Goal: Information Seeking & Learning: Learn about a topic

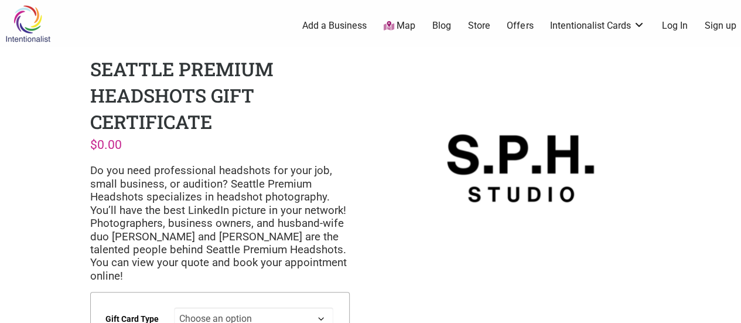
click at [24, 20] on img at bounding box center [28, 24] width 56 height 38
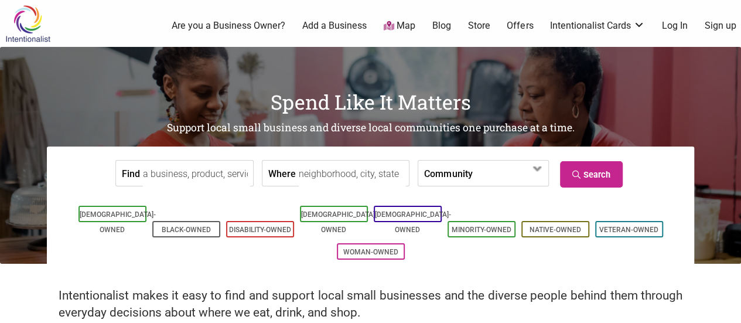
click at [227, 173] on input "Find" at bounding box center [196, 174] width 107 height 26
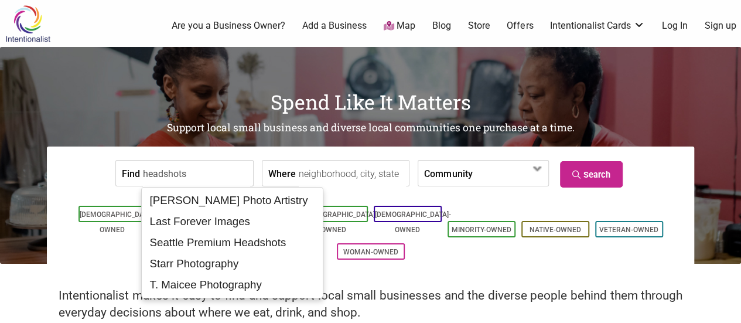
type input "headshots"
click at [580, 182] on link "Search" at bounding box center [591, 174] width 63 height 26
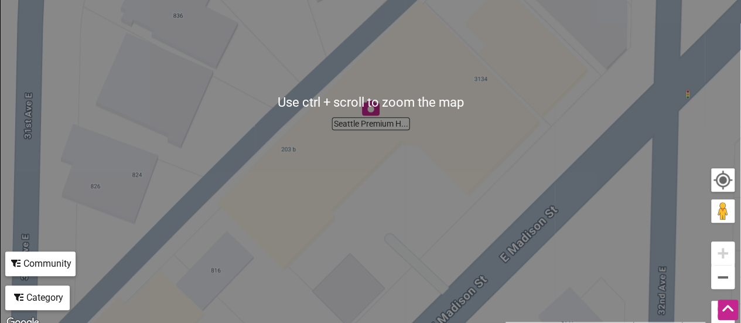
scroll to position [293, 0]
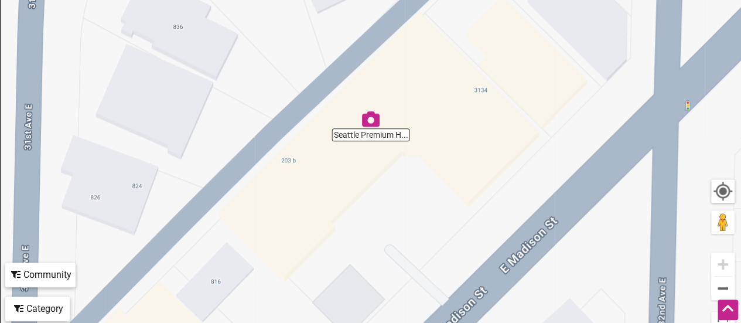
click at [376, 125] on img "Seattle Premium Headshots" at bounding box center [371, 119] width 18 height 18
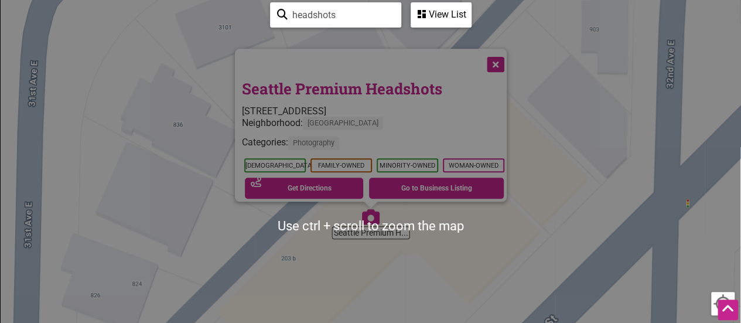
scroll to position [176, 0]
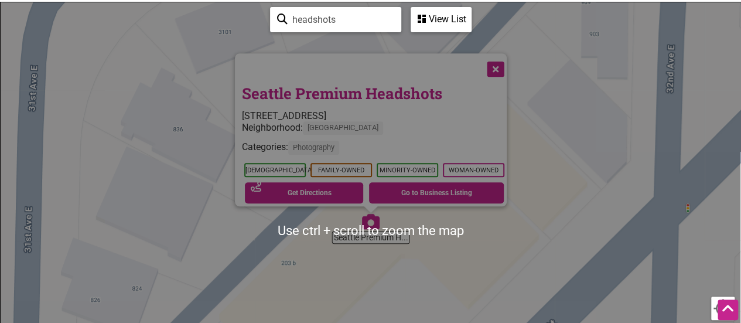
click at [351, 121] on span "Madison Valley" at bounding box center [343, 127] width 80 height 13
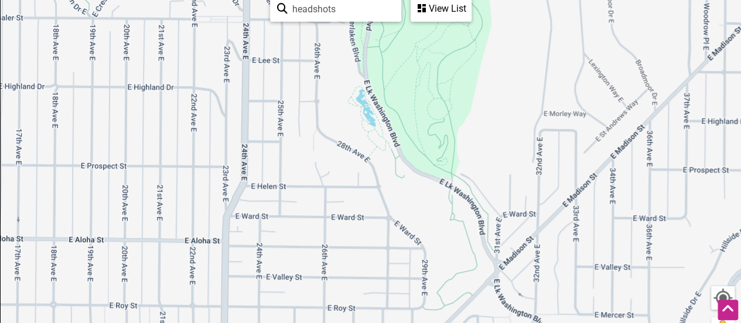
scroll to position [186, 0]
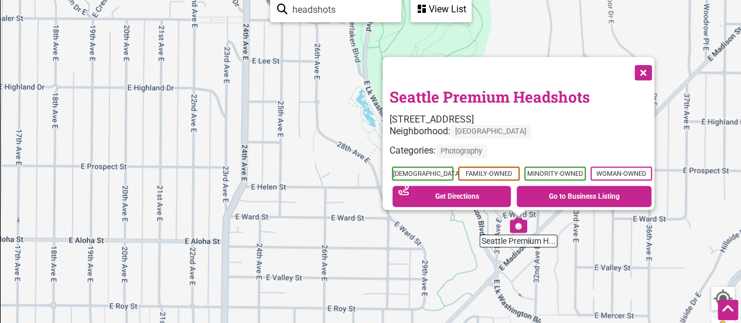
click at [644, 62] on button "Close" at bounding box center [642, 71] width 29 height 29
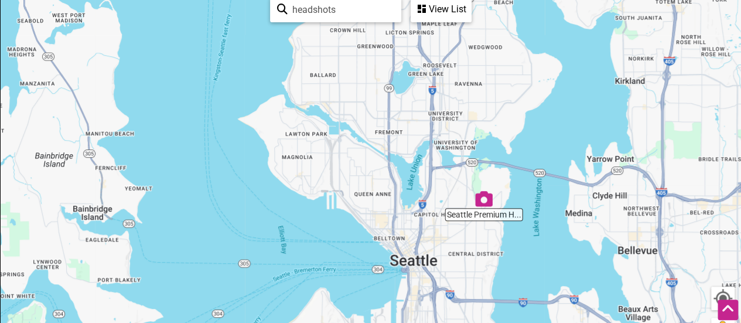
drag, startPoint x: 500, startPoint y: 112, endPoint x: 441, endPoint y: 195, distance: 102.1
click at [441, 195] on div "To navigate, press the arrow keys." at bounding box center [371, 220] width 740 height 456
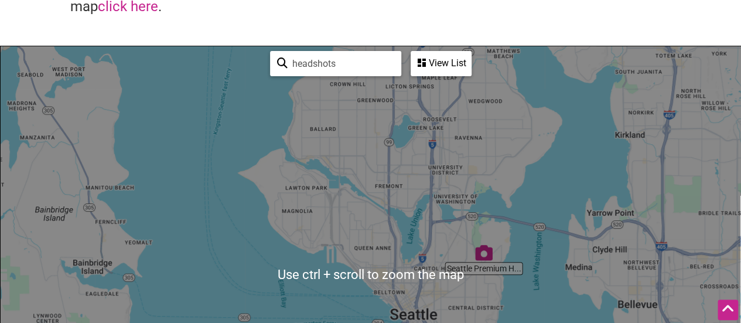
scroll to position [127, 0]
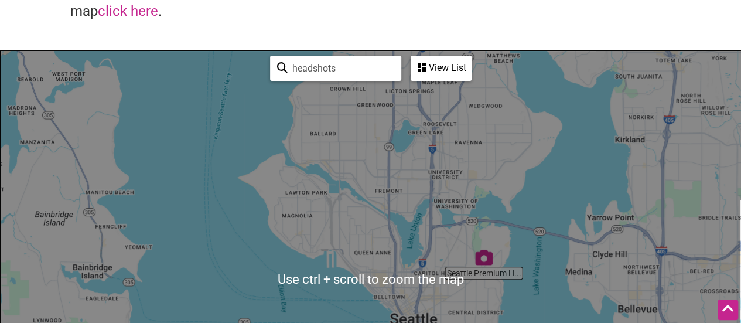
drag, startPoint x: 347, startPoint y: 67, endPoint x: 237, endPoint y: 54, distance: 110.8
click at [237, 54] on div "Seattle Premium H... To navigate, press the arrow keys. Use ctrl + scroll to zo…" at bounding box center [371, 279] width 740 height 456
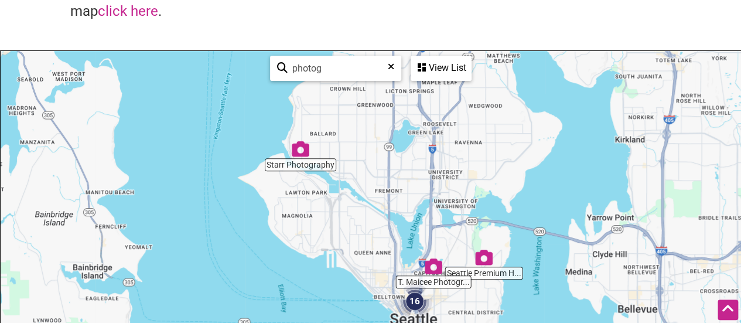
type input "photog"
click at [432, 267] on img "T. Maicee Photography" at bounding box center [434, 266] width 18 height 18
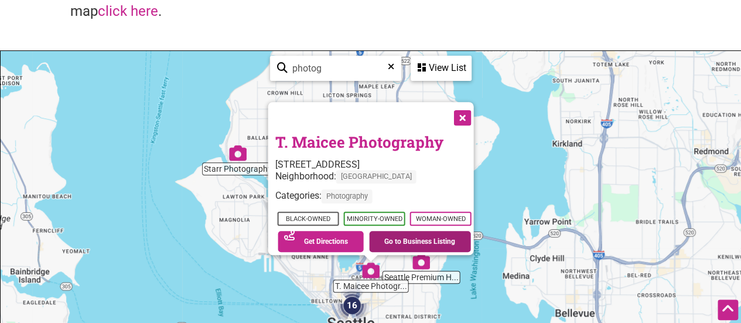
click at [404, 238] on link "Go to Business Listing" at bounding box center [420, 241] width 102 height 21
click at [236, 154] on img "Starr Photography" at bounding box center [238, 153] width 18 height 18
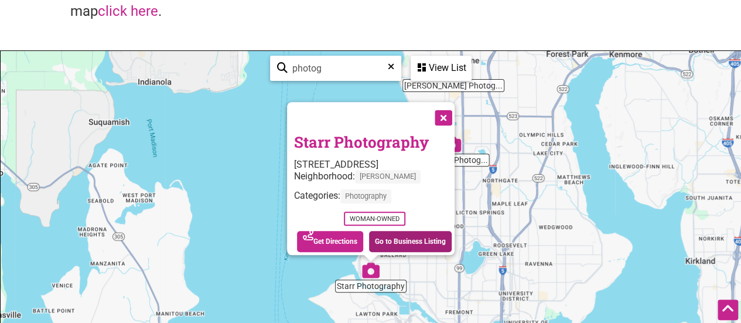
click at [390, 233] on link "Go to Business Listing" at bounding box center [410, 241] width 83 height 21
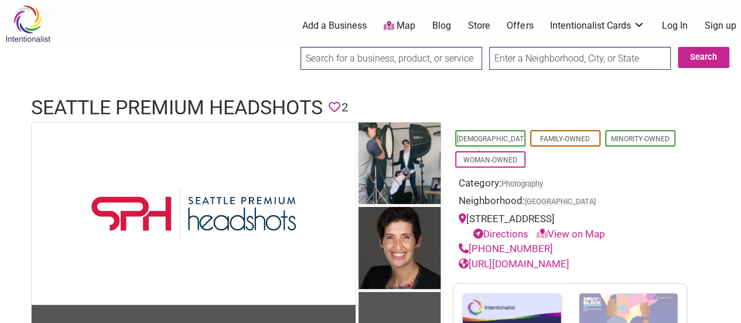
click at [531, 262] on link "[URL][DOMAIN_NAME]" at bounding box center [514, 264] width 111 height 12
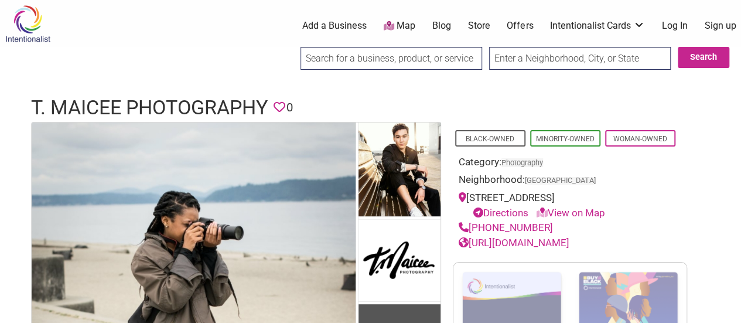
click at [534, 243] on link "[URL][DOMAIN_NAME]" at bounding box center [514, 243] width 111 height 12
click at [476, 242] on link "[URL][DOMAIN_NAME]" at bounding box center [514, 243] width 111 height 12
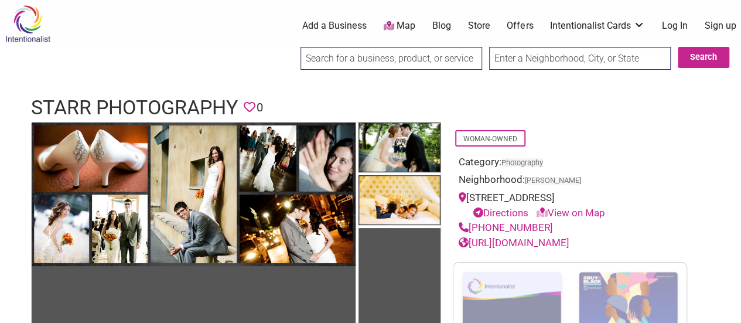
click at [563, 241] on link "[URL][DOMAIN_NAME]" at bounding box center [514, 243] width 111 height 12
